Goal: Communication & Community: Answer question/provide support

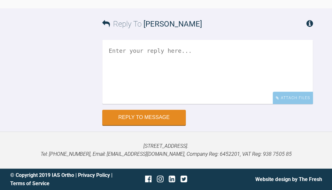
scroll to position [7338, 0]
click at [235, 104] on textarea at bounding box center [207, 72] width 211 height 64
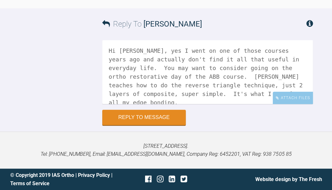
scroll to position [7349, 0]
click at [172, 104] on textarea "Hi [PERSON_NAME], yes I went on one of those courses years ago and actually don…" at bounding box center [207, 72] width 211 height 64
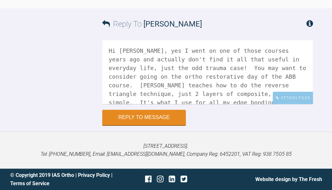
click at [191, 104] on textarea "Hi [PERSON_NAME], yes I went on one of those courses years ago and actually don…" at bounding box center [207, 72] width 211 height 64
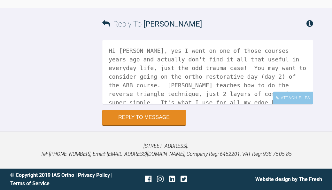
click at [203, 104] on textarea "Hi [PERSON_NAME], yes I went on one of those courses years ago and actually don…" at bounding box center [207, 72] width 211 height 64
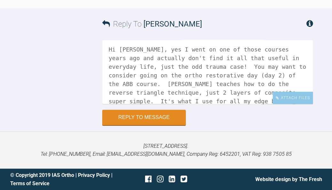
scroll to position [10, 0]
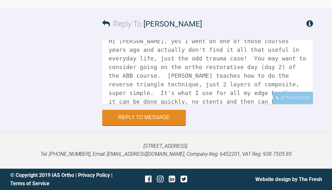
paste textarea "[URL][DOMAIN_NAME]"
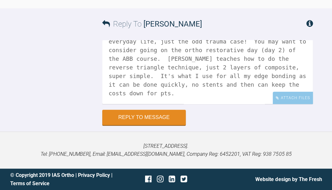
scroll to position [35, 0]
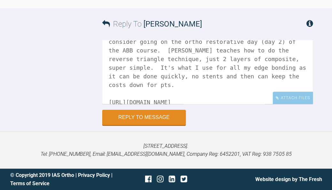
click at [187, 104] on textarea "Hi Chris, yes I went on one of those courses years ago and actually don't find …" at bounding box center [207, 72] width 211 height 64
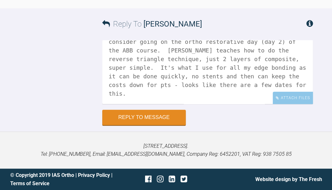
click at [238, 104] on textarea "Hi Chris, yes I went on one of those courses years ago and actually don't find …" at bounding box center [207, 72] width 211 height 64
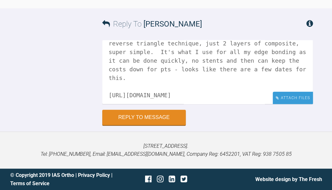
scroll to position [50, 0]
click at [301, 104] on textarea "Hi Chris, yes I went on one of those courses years ago and actually don't find …" at bounding box center [207, 72] width 211 height 64
click at [249, 104] on textarea "Hi Chris, yes I went on one of those courses years ago and actually don't find …" at bounding box center [207, 72] width 211 height 64
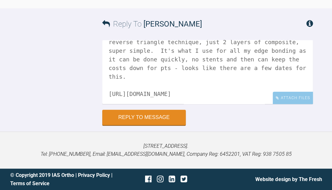
scroll to position [60, 0]
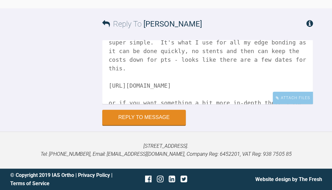
paste textarea "https://courses.iasortho.com/courses/gb/orc"
paste textarea "https://courses.iasortho.com/courses/gb/orc-l2#select-date"
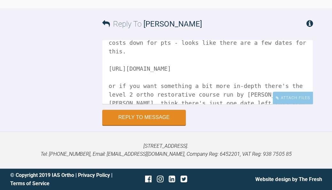
scroll to position [86, 0]
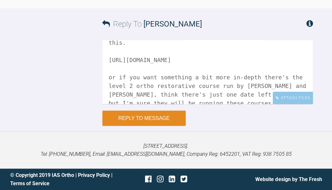
type textarea "Hi Chris, yes I went on one of those courses years ago and actually don't find …"
click at [158, 126] on button "Reply to Message" at bounding box center [143, 117] width 83 height 15
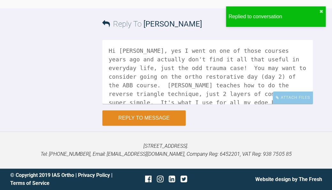
scroll to position [7558, 0]
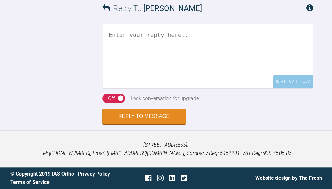
scroll to position [892, 0]
click at [233, 88] on textarea at bounding box center [207, 56] width 211 height 64
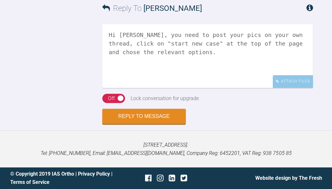
scroll to position [943, 0]
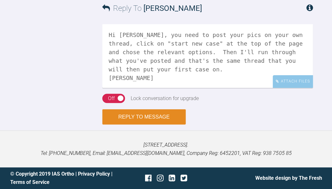
type textarea "Hi Amna, you need to post your pics on your own thread, click on "start new cas…"
click at [149, 120] on button "Reply to Message" at bounding box center [143, 117] width 83 height 15
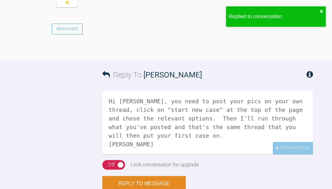
scroll to position [1055, 0]
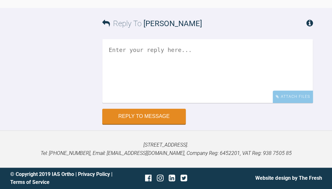
scroll to position [3775, 0]
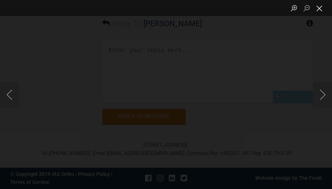
click at [322, 8] on button "Close lightbox" at bounding box center [319, 8] width 13 height 11
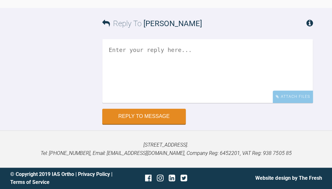
scroll to position [3792, 0]
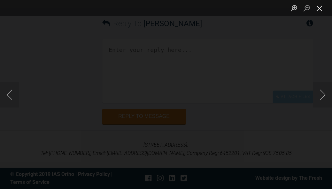
click at [319, 12] on button "Close lightbox" at bounding box center [319, 8] width 13 height 11
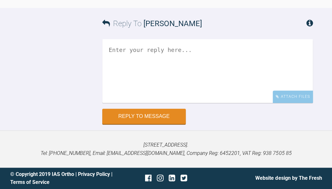
scroll to position [3759, 0]
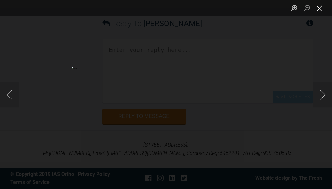
click at [321, 8] on button "Close lightbox" at bounding box center [319, 8] width 13 height 11
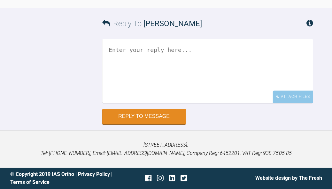
scroll to position [3941, 0]
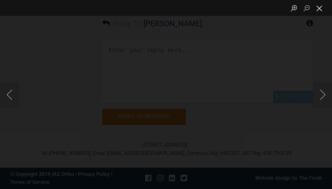
click at [320, 12] on button "Close lightbox" at bounding box center [319, 8] width 13 height 11
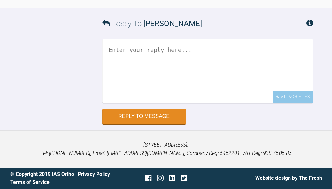
scroll to position [4119, 0]
click at [207, 103] on textarea at bounding box center [207, 71] width 211 height 64
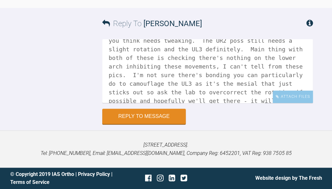
scroll to position [27, 0]
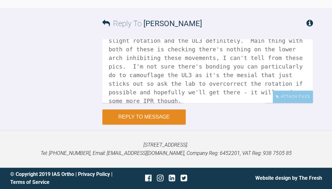
type textarea "Hi Izabela, yes mention everything to the lab that you think needs tweaking. Th…"
click at [170, 125] on button "Reply to Message" at bounding box center [143, 117] width 83 height 15
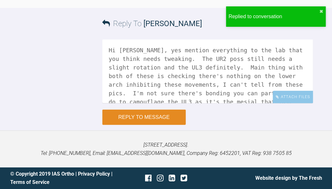
scroll to position [4371, 0]
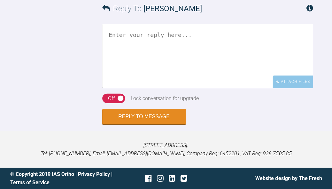
scroll to position [3568, 0]
click at [229, 88] on textarea at bounding box center [207, 56] width 211 height 64
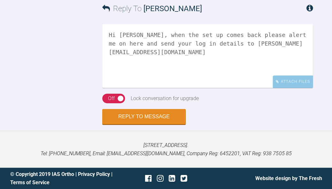
scroll to position [3670, 0]
type textarea "Hi Zoe, when the set up comes back please alert me on here and send your log in…"
click at [106, 101] on div "On Off" at bounding box center [113, 99] width 23 height 10
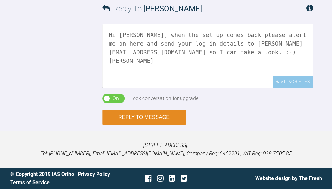
click at [153, 116] on button "Reply to Message" at bounding box center [143, 117] width 83 height 15
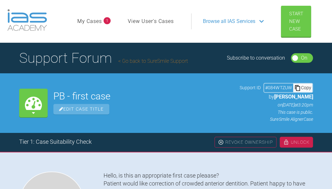
scroll to position [0, 0]
click at [165, 63] on link "Go back to SureSmile Support" at bounding box center [153, 61] width 70 height 6
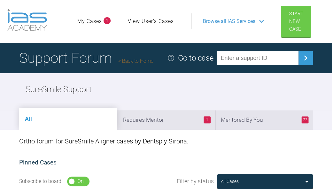
click at [228, 21] on span "Browse all IAS Services" at bounding box center [229, 21] width 52 height 8
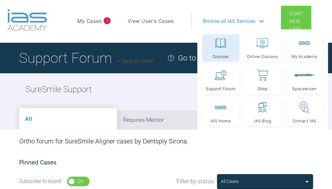
click at [221, 43] on icon at bounding box center [221, 43] width 12 height 12
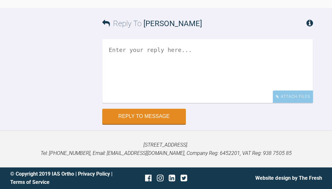
scroll to position [6136, 0]
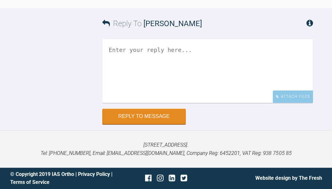
click at [197, 103] on textarea at bounding box center [207, 71] width 211 height 64
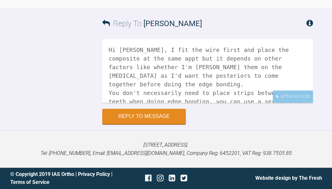
scroll to position [0, 0]
click at [250, 99] on textarea "Hi Andrew, I fit the wire first and place the composite at the same appt but it…" at bounding box center [207, 71] width 211 height 64
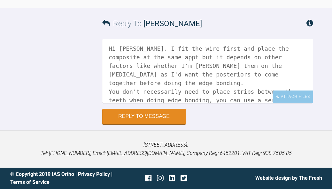
click at [222, 99] on textarea "Hi Andrew, I fit the wire first and place the composite at the same appt but it…" at bounding box center [207, 71] width 211 height 64
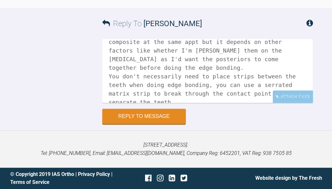
scroll to position [17, 0]
click at [147, 95] on textarea "Hi Andrew, I fit the wire first and place the composite at the same appt but it…" at bounding box center [207, 71] width 211 height 64
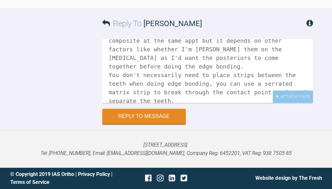
scroll to position [35, 0]
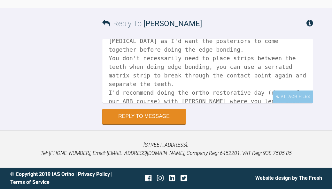
click at [306, 75] on textarea "Hi Andrew, I fit the wire first and place the composite at the same appt but it…" at bounding box center [207, 71] width 211 height 64
paste textarea "https://courses.iasortho.com/courses/gb/orc"
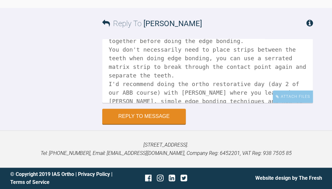
scroll to position [52, 0]
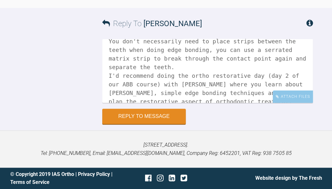
click at [183, 93] on textarea "Hi Andrew, I fit the wire first and place the composite at the same appt but it…" at bounding box center [207, 71] width 211 height 64
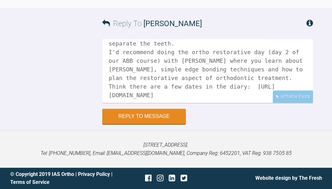
scroll to position [78, 0]
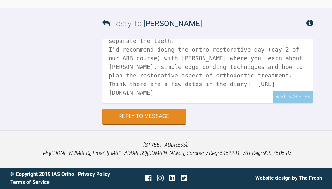
click at [176, 74] on textarea "Hi Andrew, I fit the wire first and place the composite at the same appt but it…" at bounding box center [207, 71] width 211 height 64
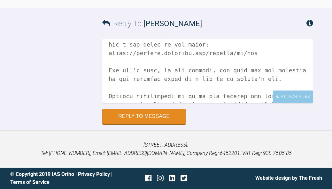
scroll to position [6224, 0]
drag, startPoint x: 234, startPoint y: 106, endPoint x: 105, endPoint y: 96, distance: 130.2
click at [105, 96] on textarea at bounding box center [207, 71] width 211 height 64
type textarea "Hi Andrew, I fit the wire first and place the composite at the same appt but it…"
click at [147, 125] on button "Reply to Message" at bounding box center [143, 117] width 83 height 15
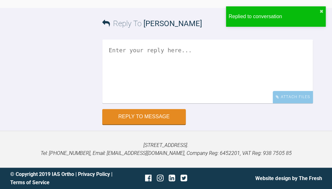
scroll to position [6284, 0]
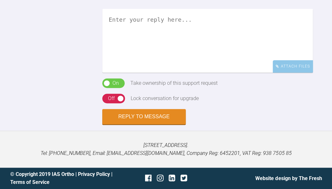
scroll to position [679, 0]
click at [238, 73] on textarea at bounding box center [207, 41] width 211 height 64
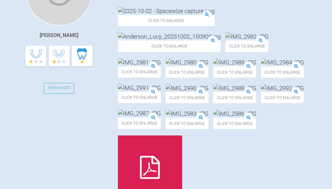
scroll to position [216, 0]
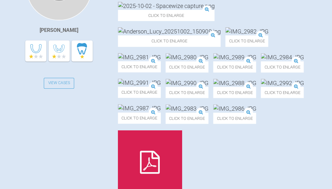
click at [154, 10] on img at bounding box center [166, 6] width 96 height 8
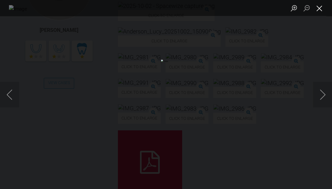
click at [320, 12] on button "Close lightbox" at bounding box center [319, 8] width 13 height 11
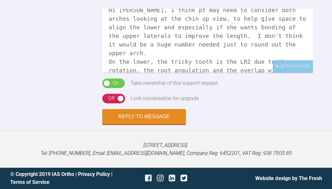
scroll to position [378, 0]
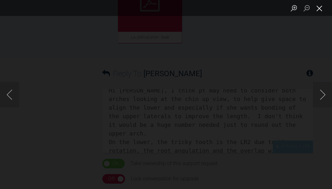
click at [321, 10] on button "Close lightbox" at bounding box center [319, 8] width 13 height 11
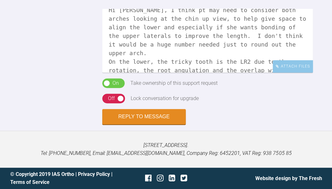
scroll to position [748, 0]
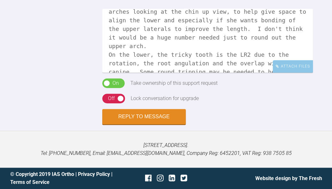
click at [270, 64] on textarea "Hi [PERSON_NAME], I think pt may need to consider both arches looking at the ch…" at bounding box center [207, 41] width 211 height 64
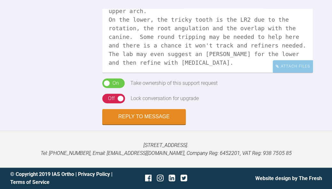
scroll to position [612, 0]
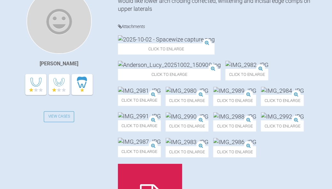
scroll to position [184, 0]
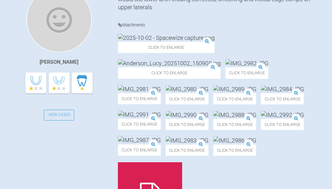
click at [225, 67] on img at bounding box center [246, 63] width 43 height 8
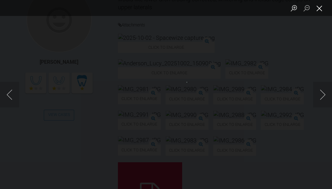
click at [320, 10] on button "Close lightbox" at bounding box center [319, 8] width 13 height 11
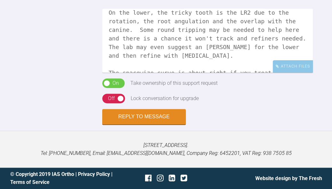
scroll to position [59, 0]
click at [241, 62] on textarea "Hi [PERSON_NAME], I think pt may need to consider both arches looking at the ch…" at bounding box center [207, 41] width 211 height 64
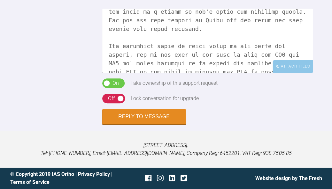
scroll to position [94, 0]
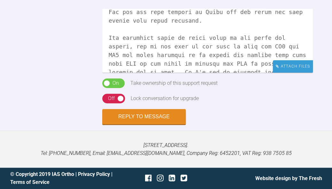
click at [298, 67] on div "Attach Files" at bounding box center [293, 66] width 40 height 12
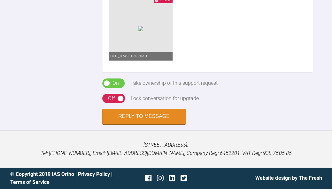
scroll to position [128, 0]
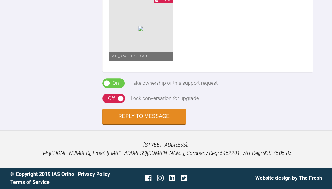
scroll to position [157, 0]
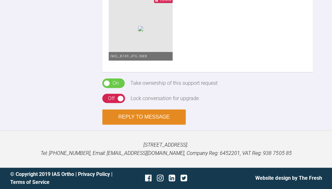
type textarea "Hi Stephen, I think pt may need to consider both arches looking at the chin up …"
click at [144, 117] on button "Reply to Message" at bounding box center [143, 117] width 83 height 15
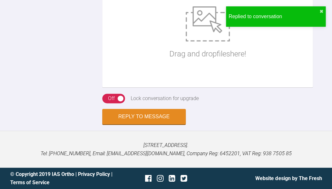
scroll to position [1237, 0]
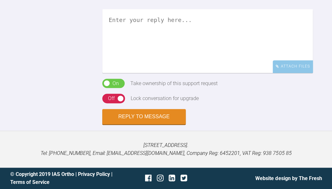
scroll to position [659, 0]
click at [218, 73] on textarea at bounding box center [207, 41] width 211 height 64
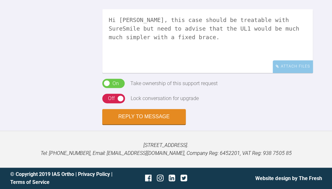
scroll to position [652, 0]
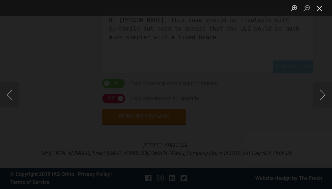
click at [319, 11] on button "Close lightbox" at bounding box center [319, 8] width 13 height 11
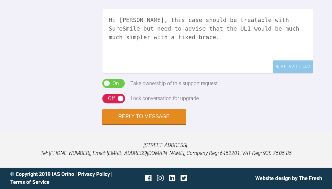
click at [270, 73] on textarea "Hi [PERSON_NAME], this case should be treatable with SureSmile but need to advi…" at bounding box center [207, 41] width 211 height 64
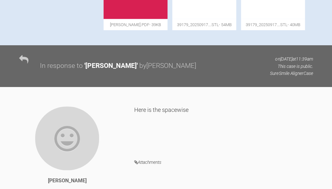
scroll to position [390, 0]
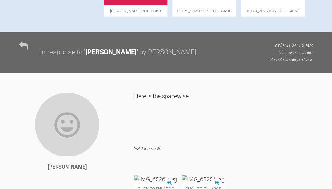
scroll to position [357, 0]
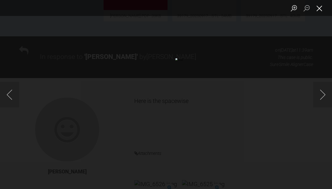
click at [320, 11] on button "Close lightbox" at bounding box center [319, 8] width 13 height 11
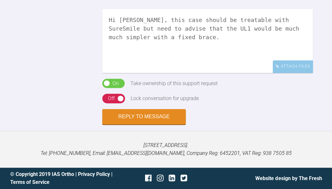
scroll to position [742, 0]
click at [266, 73] on textarea "Hi Angus, this case should be treatable with SureSmile but need to advise that …" at bounding box center [207, 41] width 211 height 64
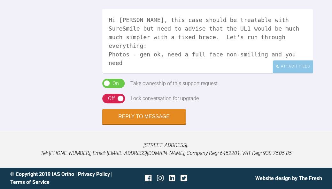
click at [210, 73] on textarea "Hi Angus, this case should be treatable with SureSmile but need to advise that …" at bounding box center [207, 41] width 211 height 64
click at [263, 73] on textarea "Hi Angus, this case should be treatable with SureSmile but need to advise that …" at bounding box center [207, 41] width 211 height 64
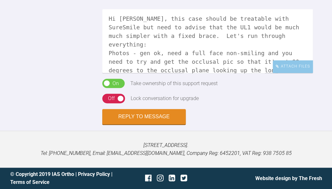
scroll to position [18, 0]
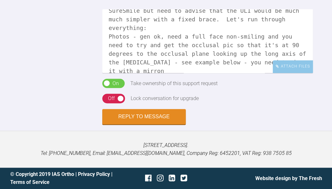
click at [286, 73] on textarea "Hi Angus, this case should be treatable with SureSmile but need to advise that …" at bounding box center [207, 41] width 211 height 64
click at [303, 73] on div "Attach Files" at bounding box center [293, 66] width 40 height 12
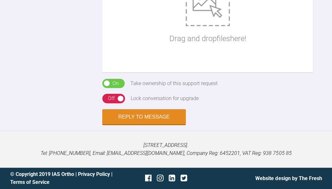
scroll to position [782, 0]
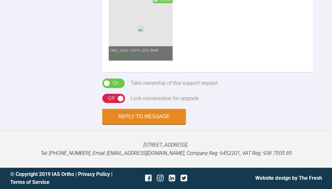
scroll to position [795, 0]
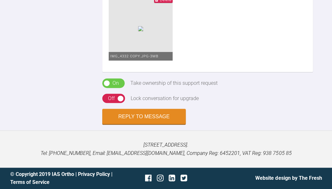
scroll to position [823, 0]
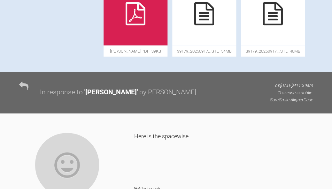
scroll to position [326, 0]
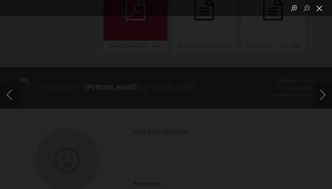
click at [321, 10] on button "Close lightbox" at bounding box center [319, 8] width 13 height 11
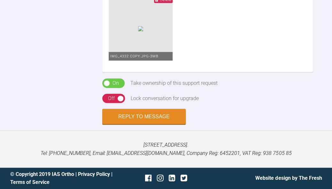
scroll to position [796, 0]
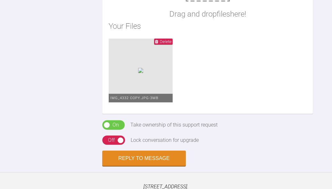
scroll to position [730, 0]
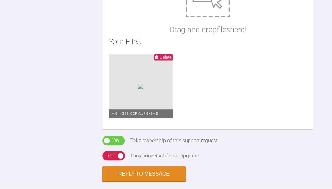
scroll to position [720, 0]
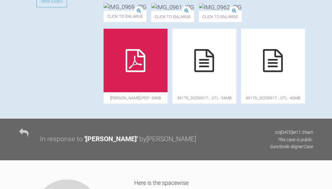
scroll to position [263, 0]
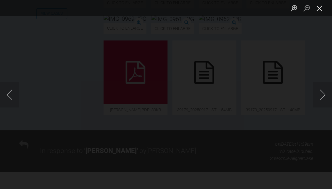
click at [319, 10] on button "Close lightbox" at bounding box center [319, 8] width 13 height 11
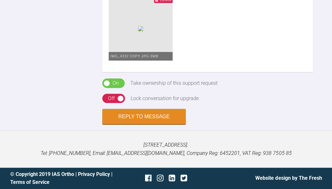
scroll to position [804, 0]
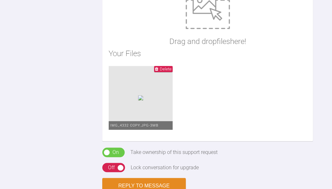
scroll to position [703, 0]
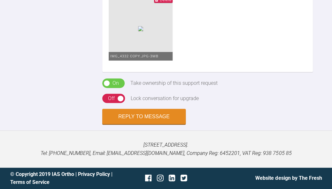
scroll to position [811, 0]
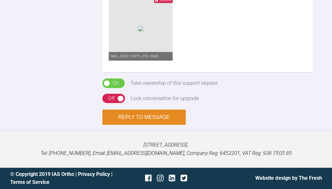
type textarea "Hi Angus, this case should be treatable with SureSmile but need to advise that …"
click at [130, 117] on button "Reply to Message" at bounding box center [143, 117] width 83 height 15
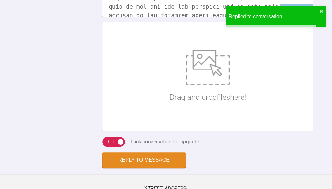
scroll to position [1091, 0]
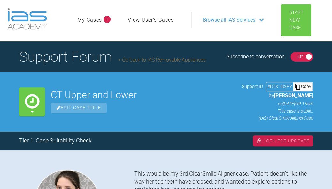
scroll to position [1, 0]
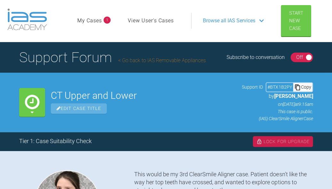
click at [94, 20] on link "My Cases" at bounding box center [89, 21] width 25 height 8
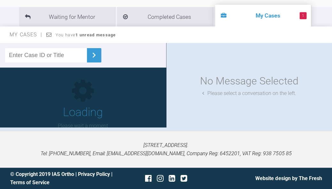
scroll to position [71, 0]
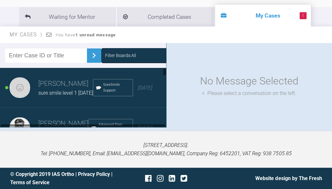
click at [74, 100] on div "[PERSON_NAME] sure smile level 1 [DATE] SureSmile Support [DATE]" at bounding box center [83, 88] width 166 height 40
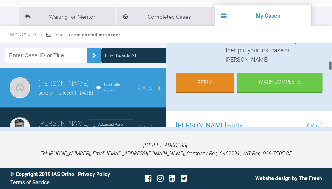
scroll to position [106, 0]
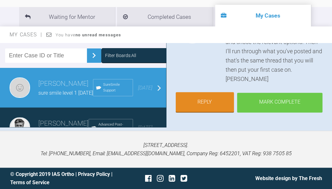
click at [280, 97] on div "Mark Complete" at bounding box center [279, 103] width 85 height 20
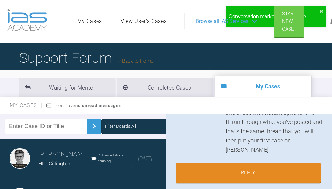
scroll to position [0, 0]
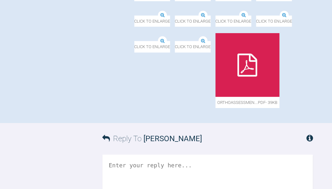
scroll to position [411, 0]
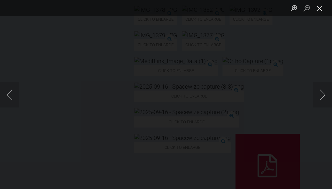
click at [321, 10] on button "Close lightbox" at bounding box center [319, 8] width 13 height 11
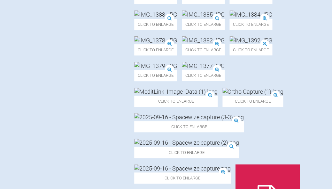
scroll to position [382, 0]
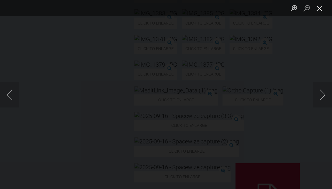
click at [320, 12] on button "Close lightbox" at bounding box center [319, 8] width 13 height 11
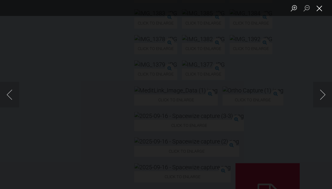
click at [320, 10] on button "Close lightbox" at bounding box center [319, 8] width 13 height 11
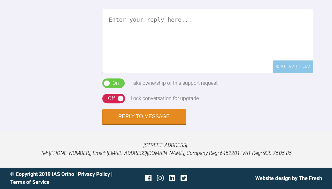
scroll to position [767, 0]
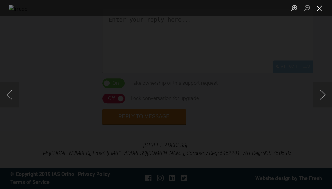
click at [321, 9] on button "Close lightbox" at bounding box center [319, 8] width 13 height 11
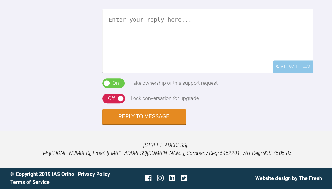
scroll to position [796, 0]
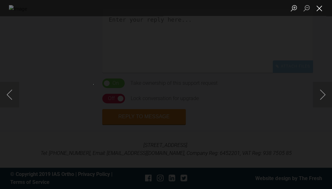
click at [321, 8] on button "Close lightbox" at bounding box center [319, 8] width 13 height 11
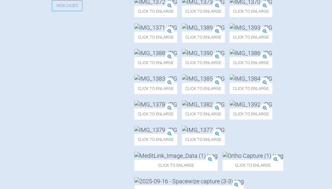
scroll to position [303, 0]
